Goal: Find specific page/section: Find specific page/section

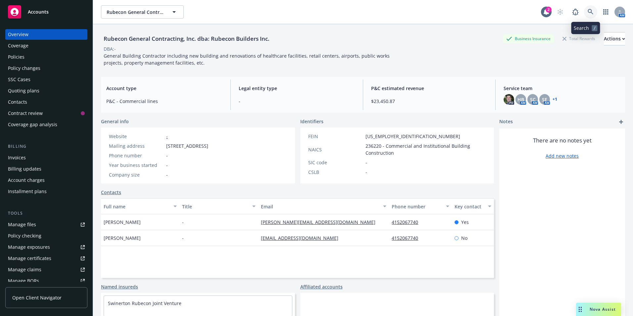
click at [587, 13] on icon at bounding box center [590, 12] width 6 height 6
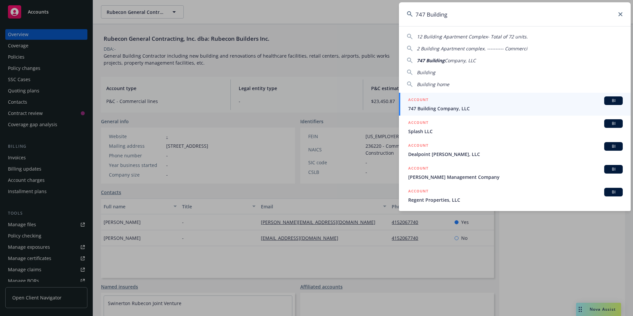
type input "747 Building"
click at [448, 110] on span "747 Building Company, LLC" at bounding box center [515, 108] width 214 height 7
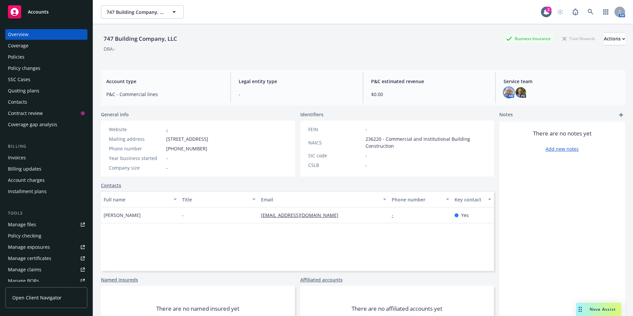
click at [508, 94] on img at bounding box center [508, 92] width 11 height 11
click at [520, 91] on img at bounding box center [520, 92] width 11 height 11
click at [17, 58] on div "Policies" at bounding box center [16, 57] width 17 height 11
